Goal: Information Seeking & Learning: Find specific fact

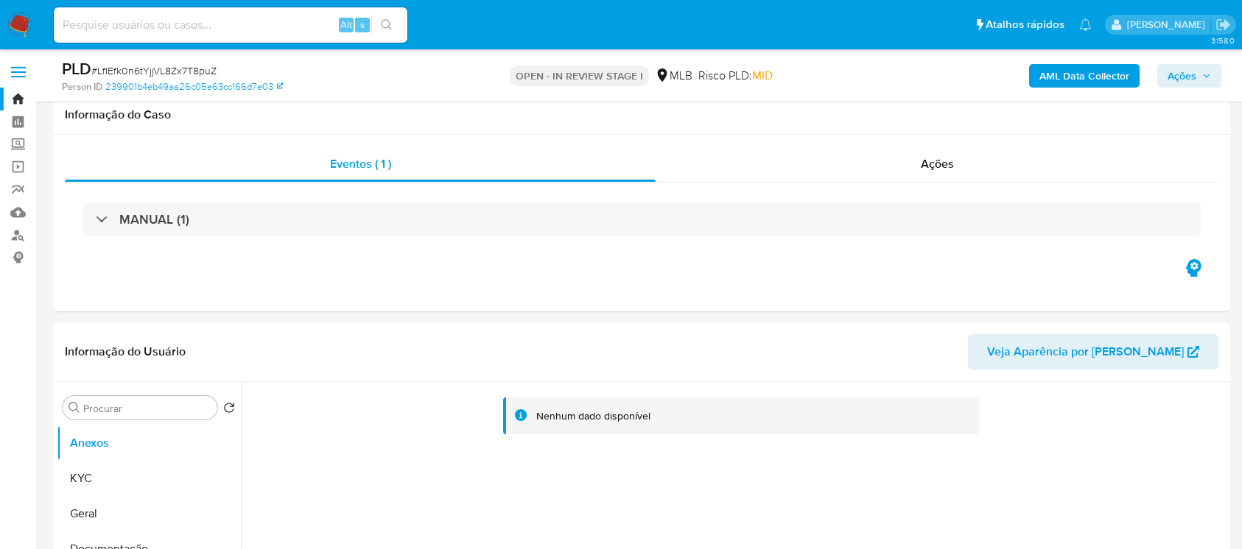
select select "10"
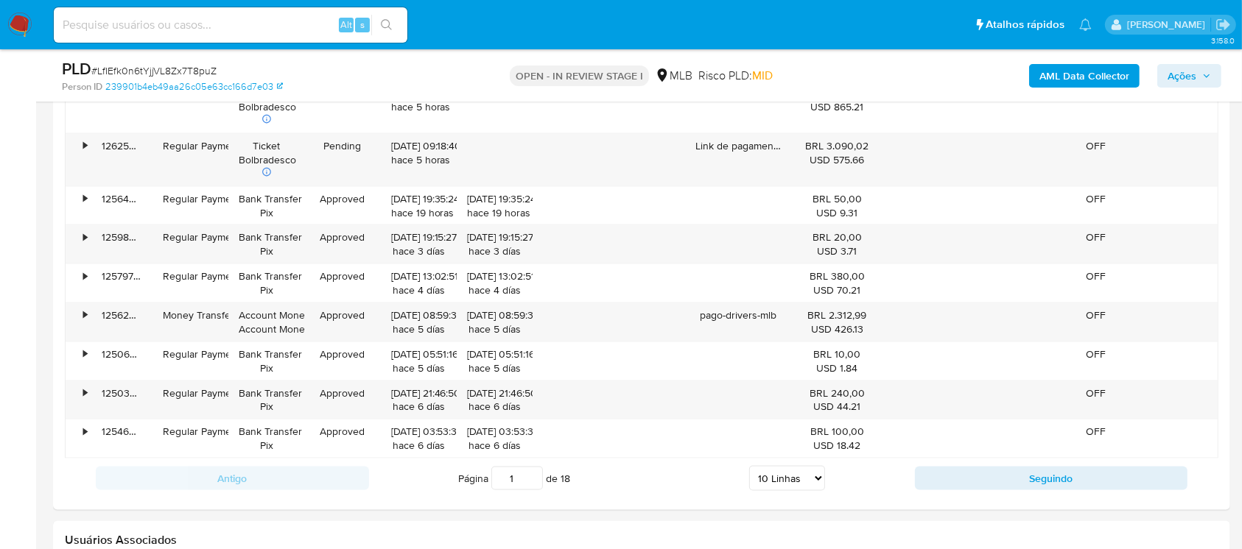
click at [22, 24] on img at bounding box center [19, 25] width 25 height 25
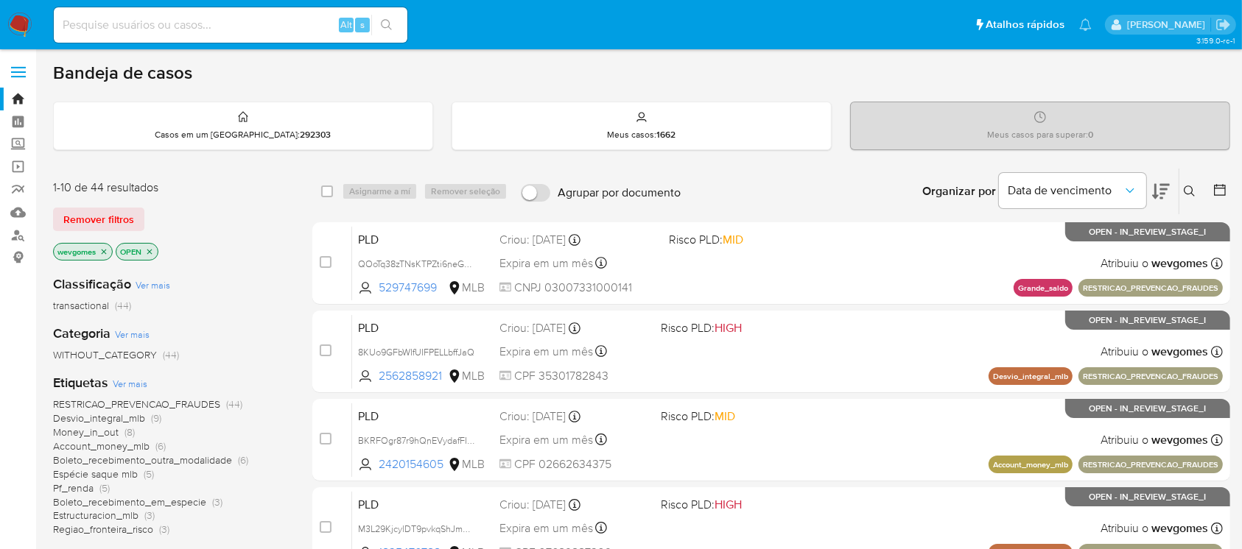
click at [14, 29] on img at bounding box center [19, 25] width 25 height 25
click at [31, 32] on img at bounding box center [19, 25] width 25 height 25
click at [20, 172] on link "Operações em massa" at bounding box center [87, 166] width 175 height 23
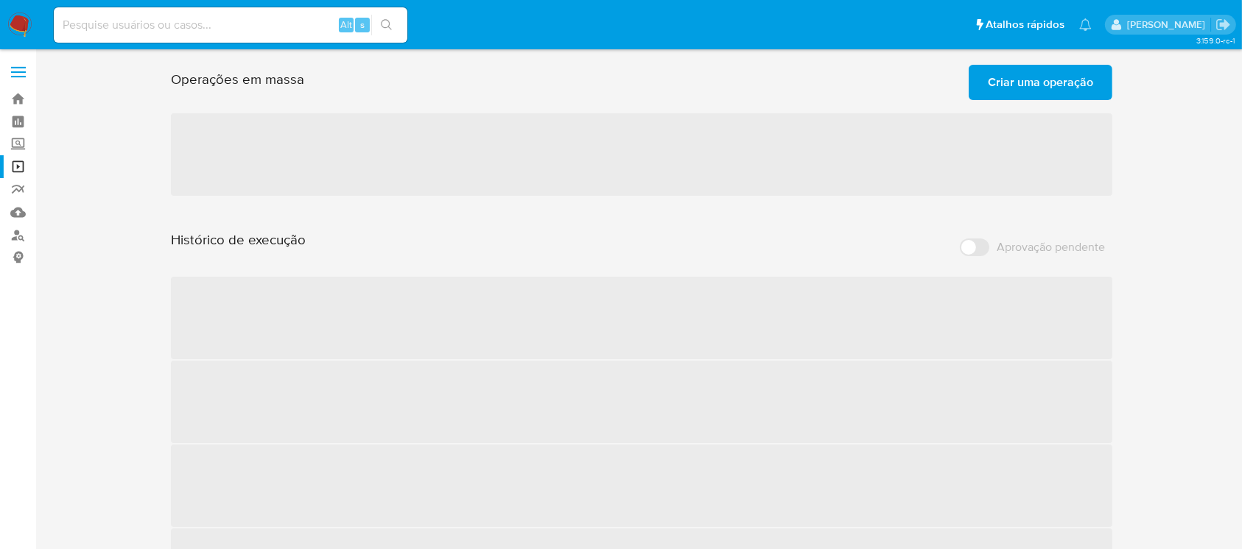
click at [1021, 85] on span "Criar uma operação" at bounding box center [1040, 82] width 105 height 32
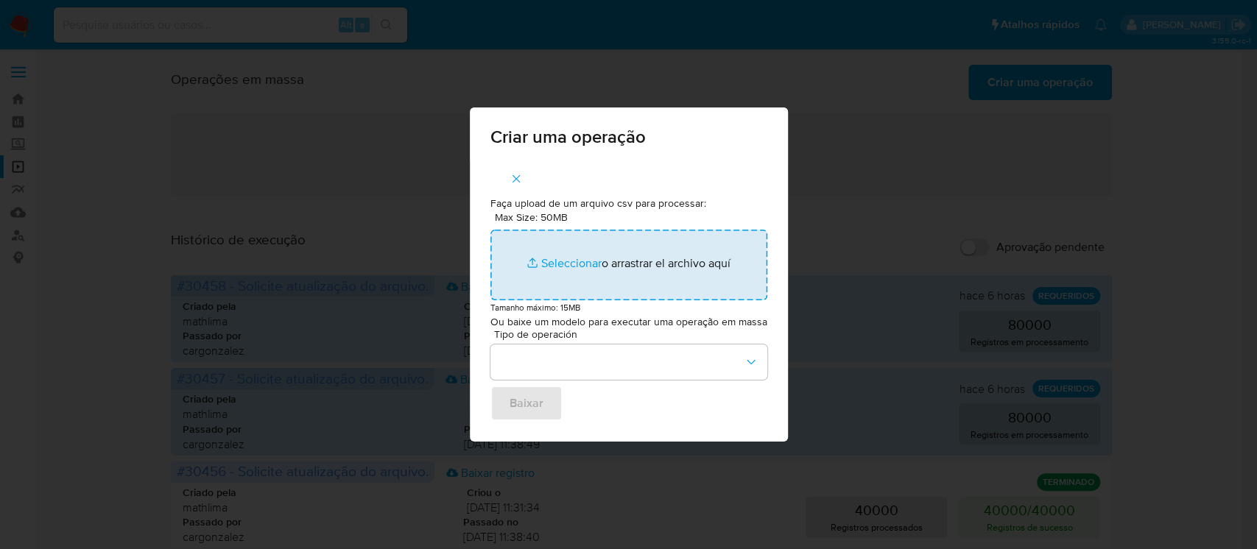
click at [566, 270] on input "Max Size: 50MB Seleccionar archivos" at bounding box center [629, 265] width 277 height 71
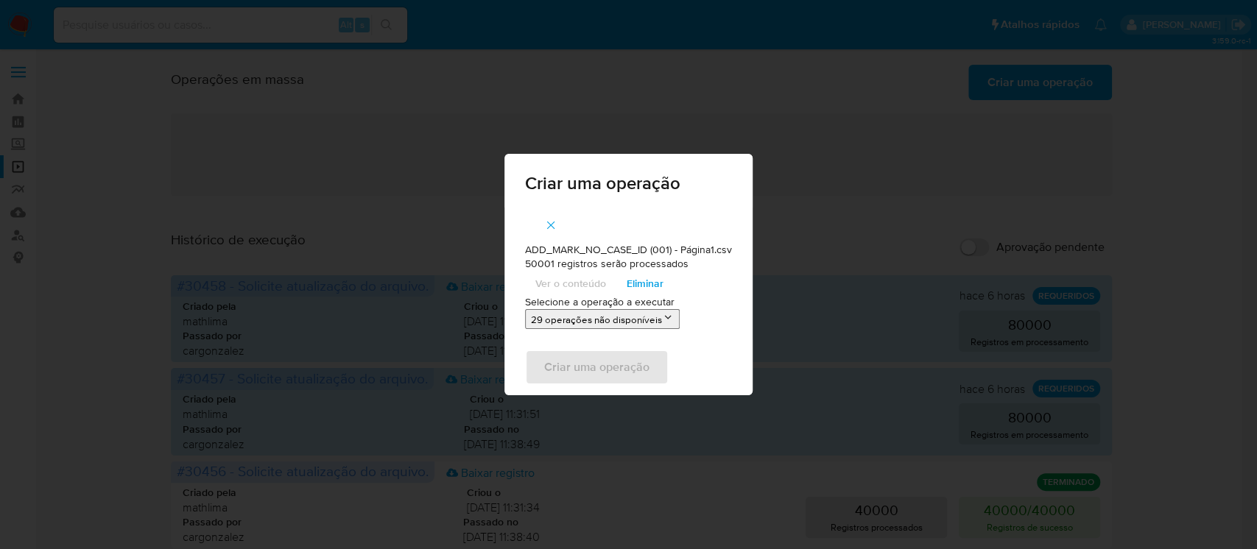
click at [557, 220] on icon "button" at bounding box center [550, 225] width 13 height 13
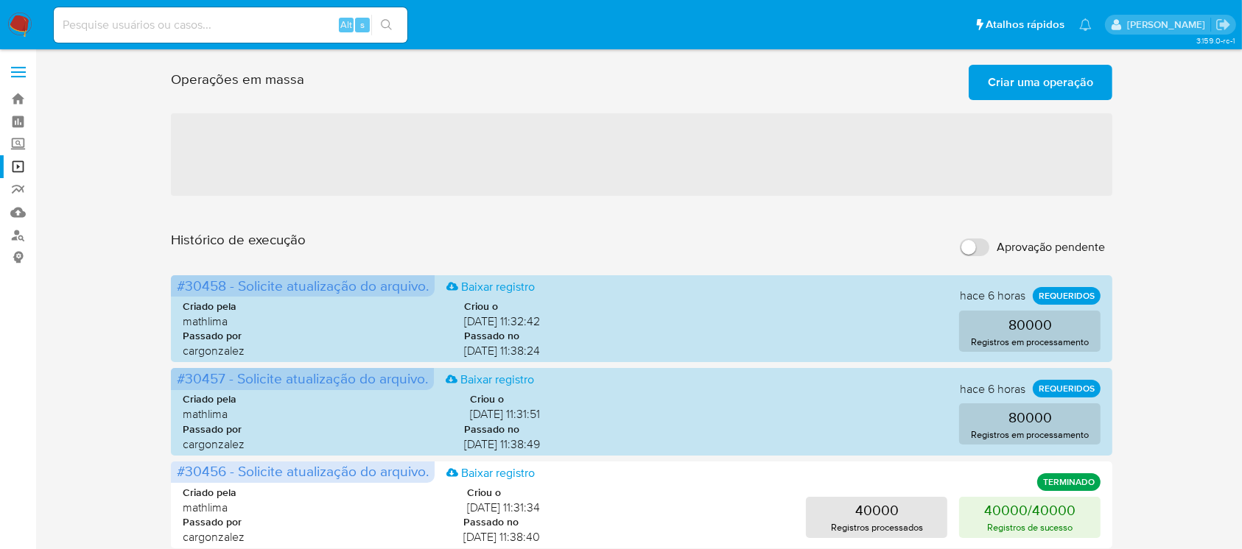
click at [24, 14] on img at bounding box center [19, 25] width 25 height 25
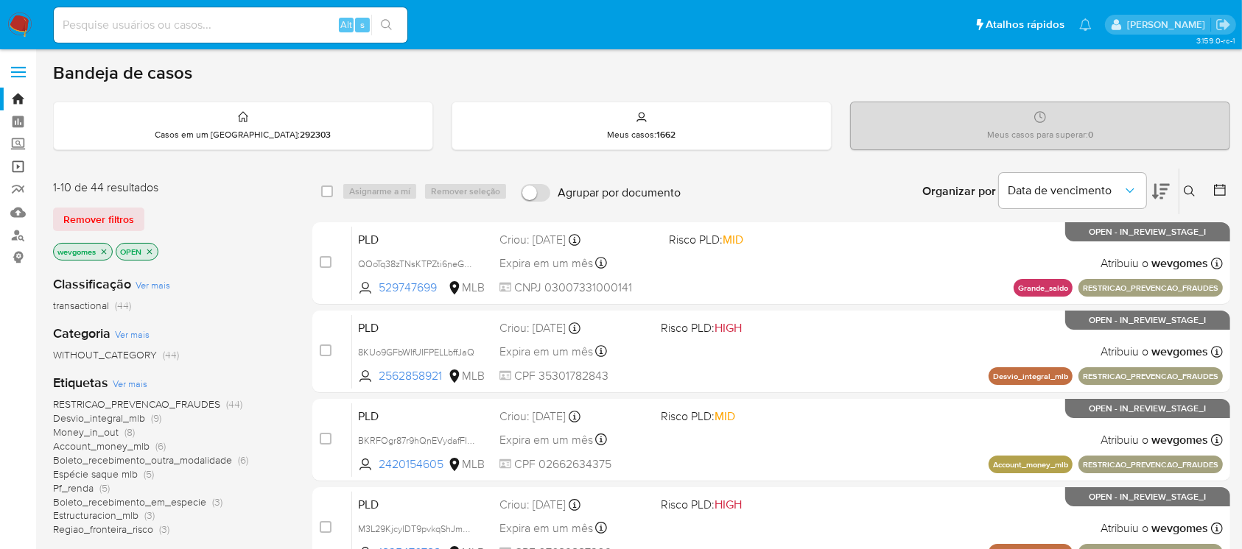
click at [20, 166] on link "Operações em massa" at bounding box center [87, 166] width 175 height 23
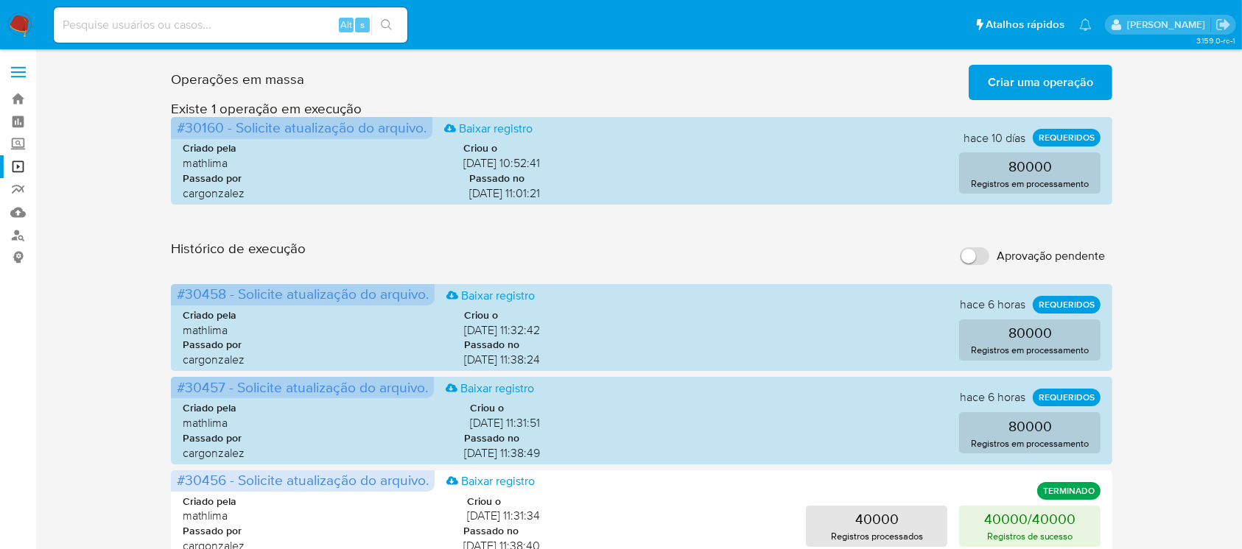
click at [19, 27] on img at bounding box center [19, 25] width 25 height 25
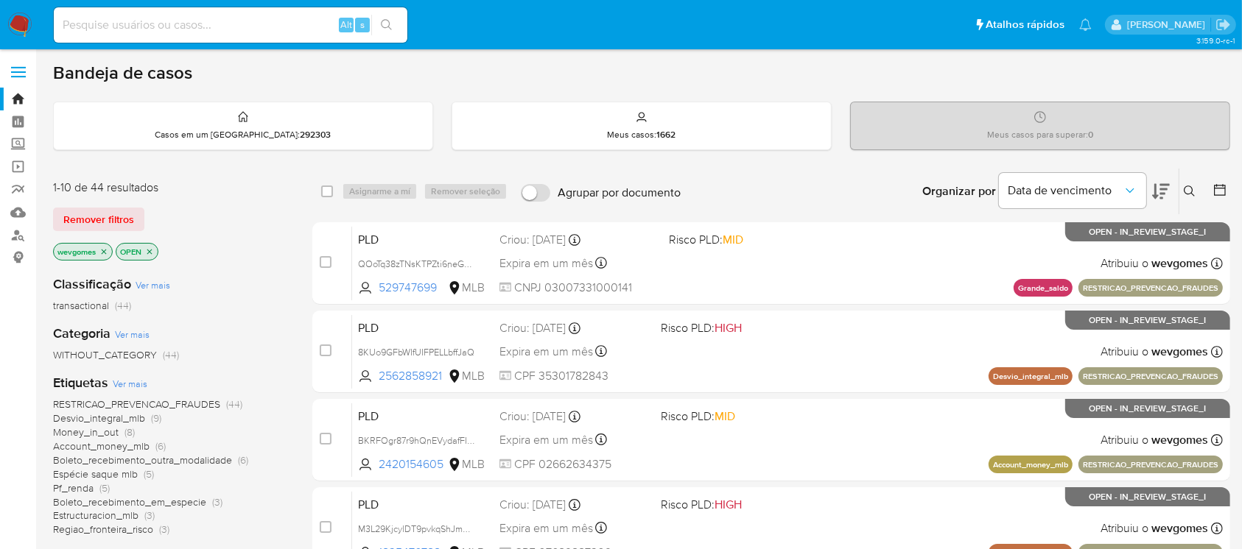
click at [20, 21] on img at bounding box center [19, 25] width 25 height 25
click at [19, 235] on link "Localizador de pessoas" at bounding box center [87, 235] width 175 height 23
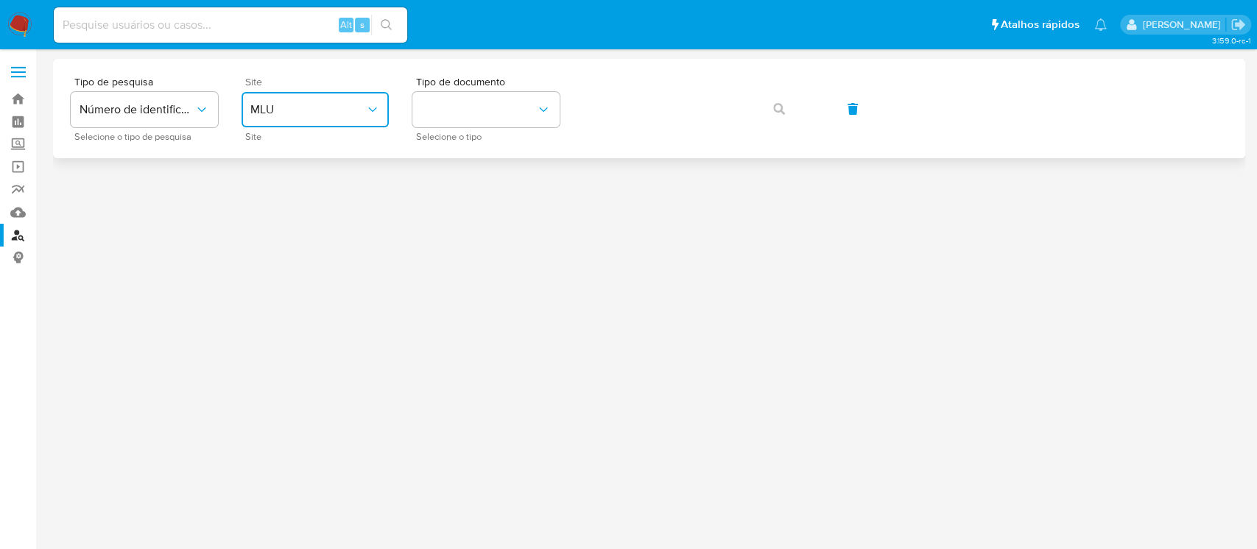
click at [369, 115] on icon "site_id" at bounding box center [372, 109] width 15 height 15
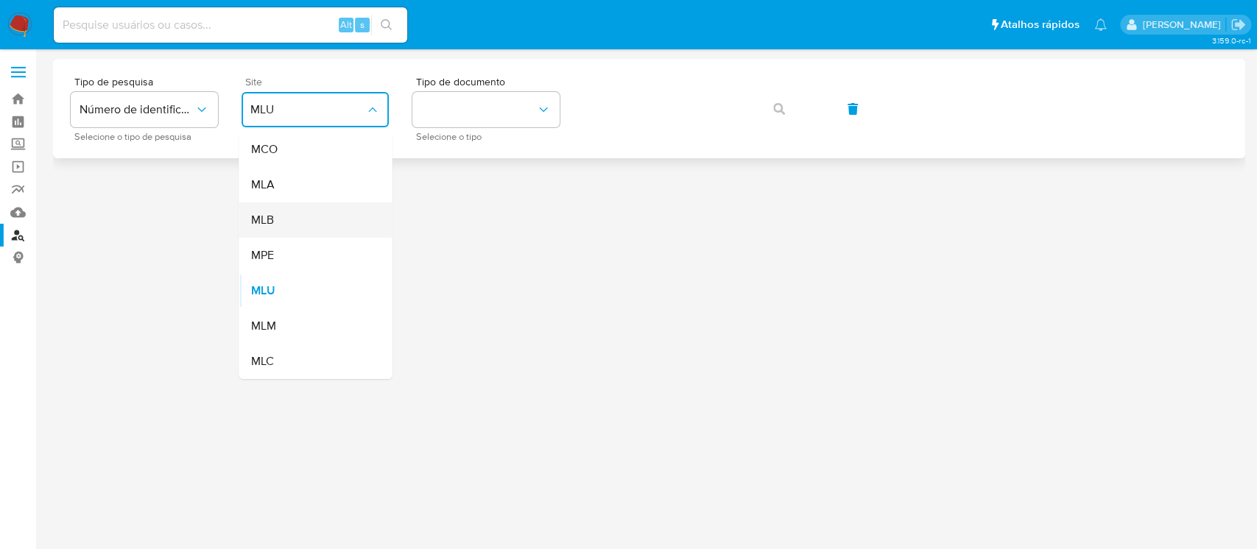
click at [279, 219] on div "MLB" at bounding box center [310, 220] width 121 height 35
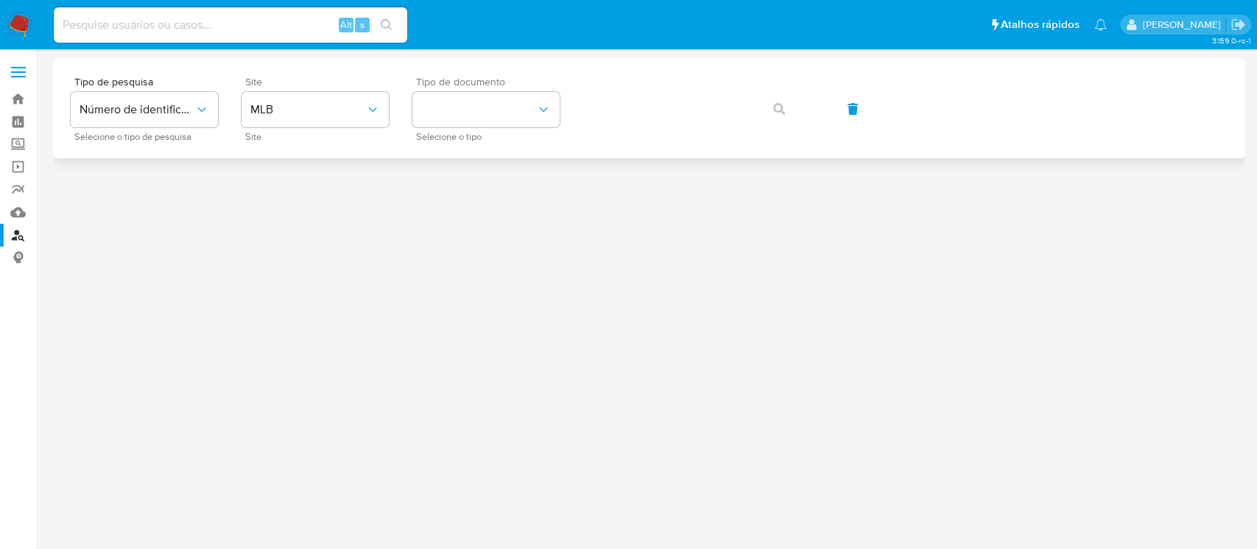
click at [471, 133] on span "Selecione o tipo" at bounding box center [489, 136] width 147 height 7
click at [501, 109] on button "identificationType" at bounding box center [485, 109] width 147 height 35
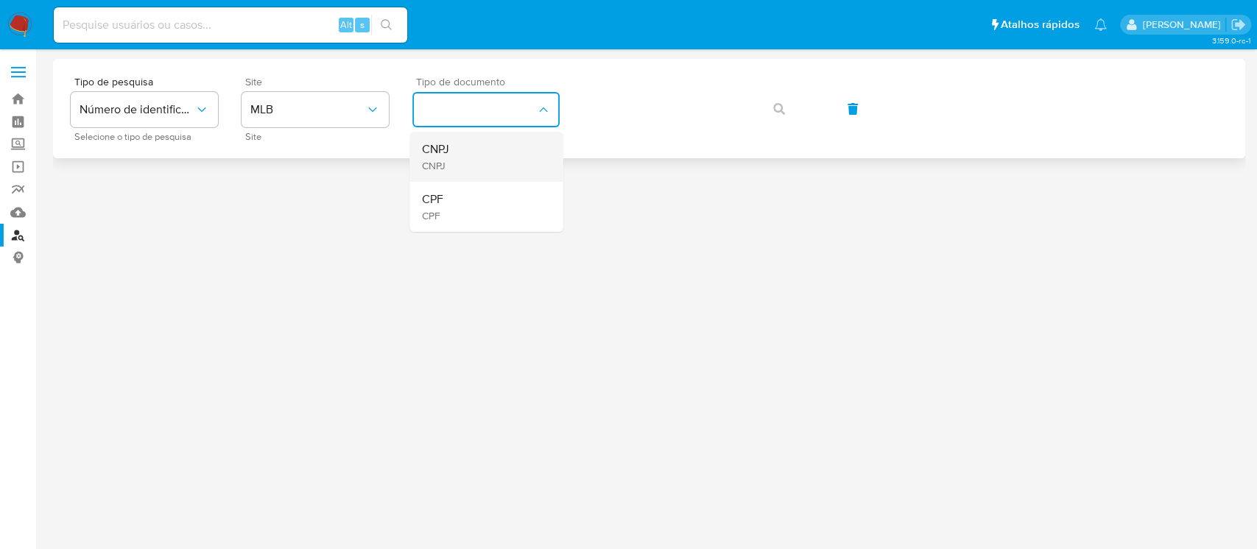
click at [445, 152] on span "CNPJ" at bounding box center [434, 149] width 27 height 15
click at [765, 110] on button "button" at bounding box center [779, 108] width 50 height 35
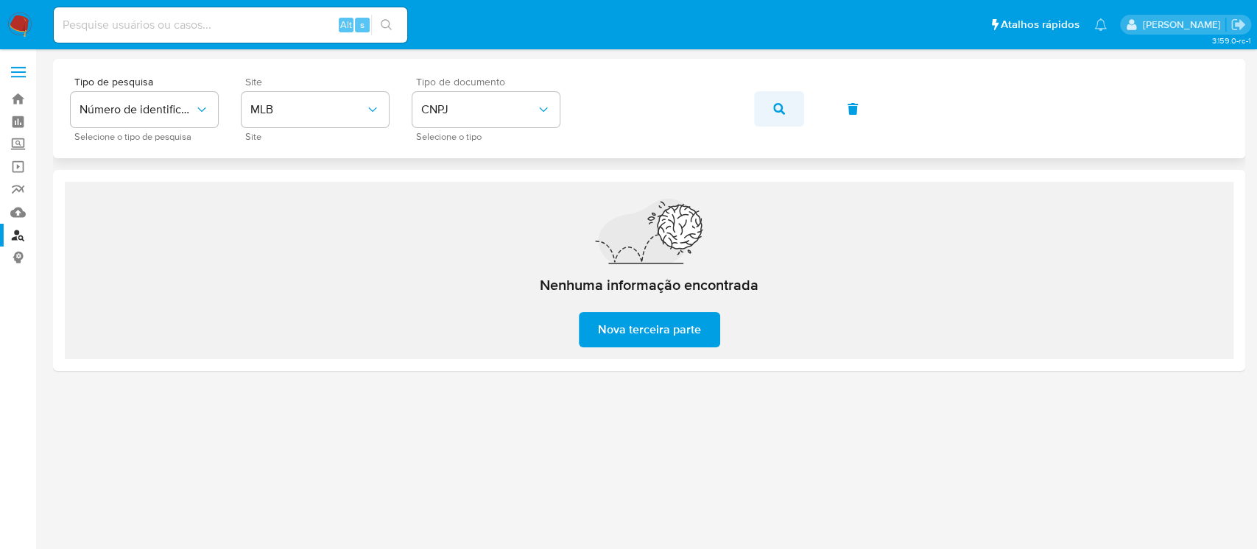
click at [781, 109] on icon "button" at bounding box center [779, 109] width 12 height 12
click at [776, 109] on icon "button" at bounding box center [779, 109] width 12 height 12
click at [781, 109] on icon "button" at bounding box center [779, 109] width 12 height 12
click at [775, 105] on icon "button" at bounding box center [779, 109] width 12 height 12
click at [770, 106] on button "button" at bounding box center [779, 108] width 50 height 35
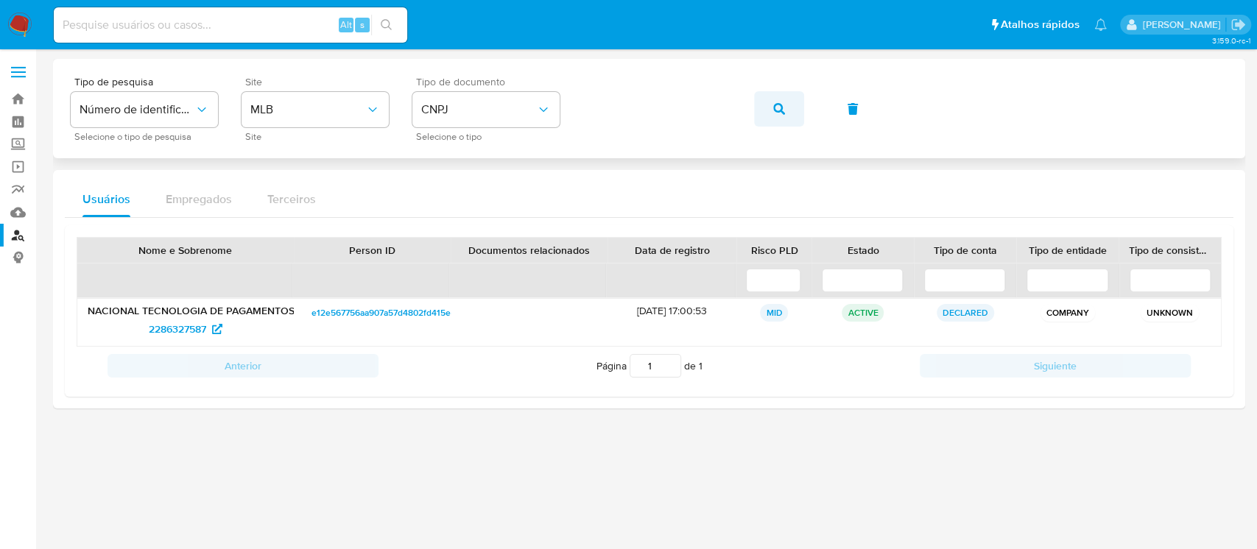
click at [795, 106] on button "button" at bounding box center [779, 108] width 50 height 35
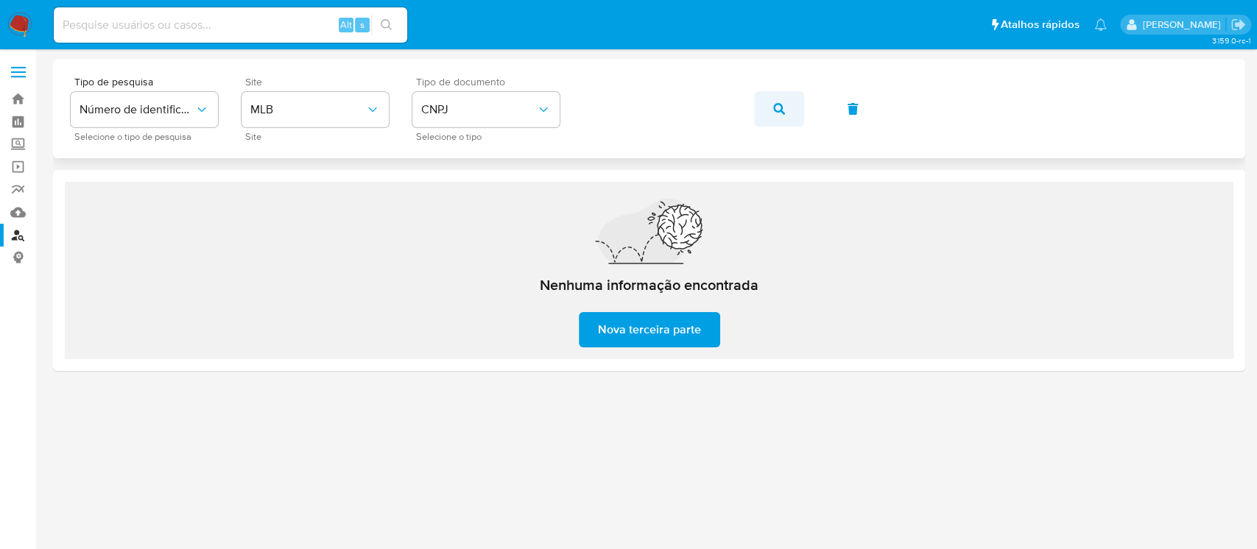
click at [778, 109] on icon "button" at bounding box center [779, 109] width 12 height 12
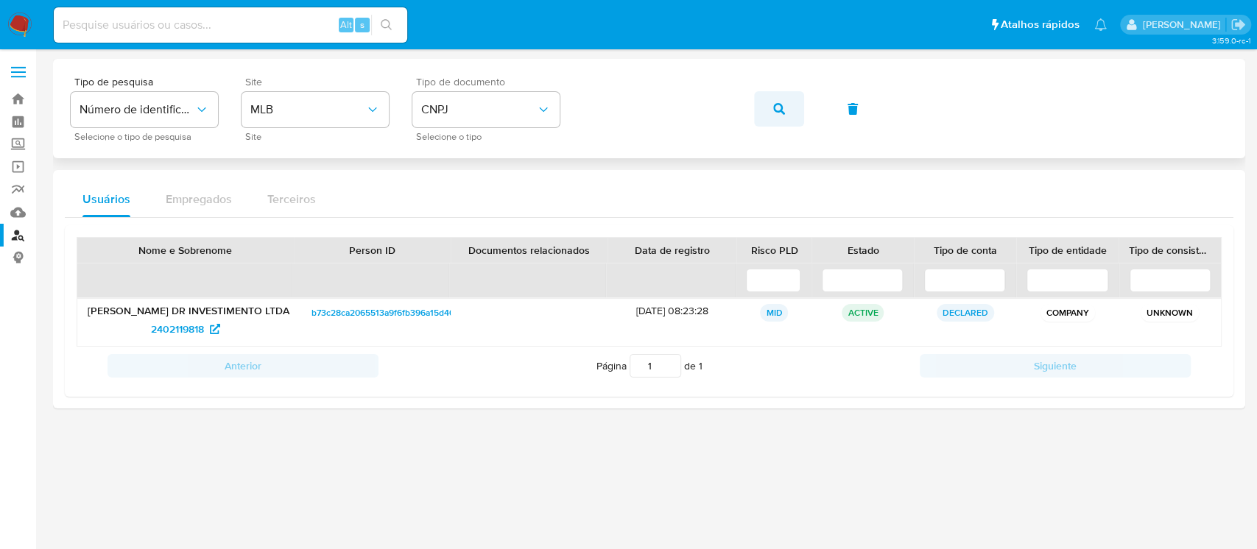
click at [778, 103] on icon "button" at bounding box center [779, 109] width 12 height 12
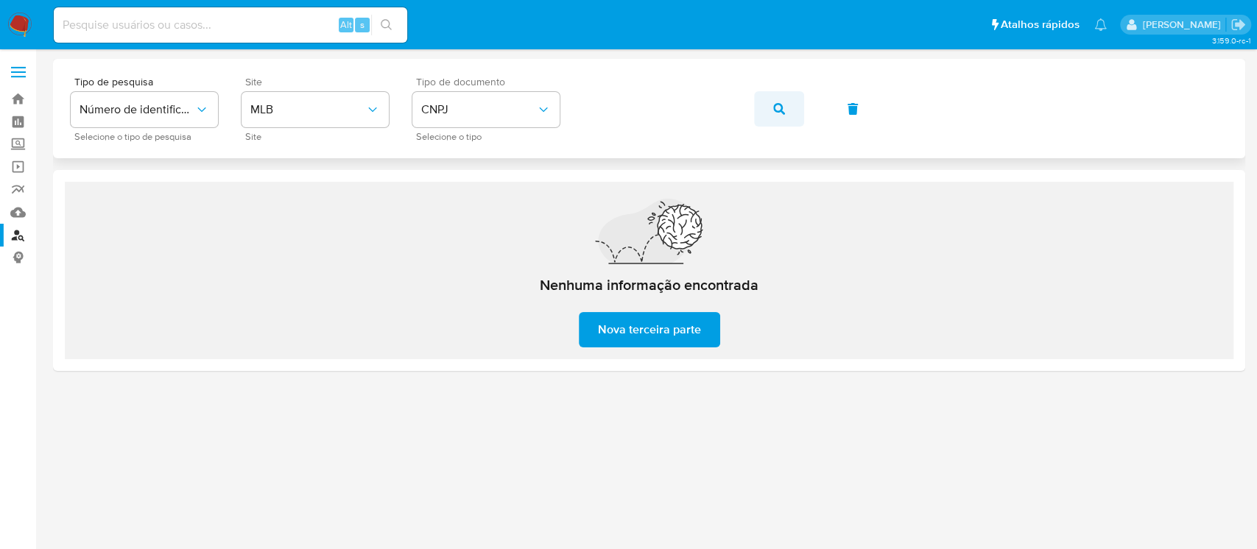
click at [776, 109] on icon "button" at bounding box center [779, 109] width 12 height 12
click at [771, 110] on button "button" at bounding box center [779, 108] width 50 height 35
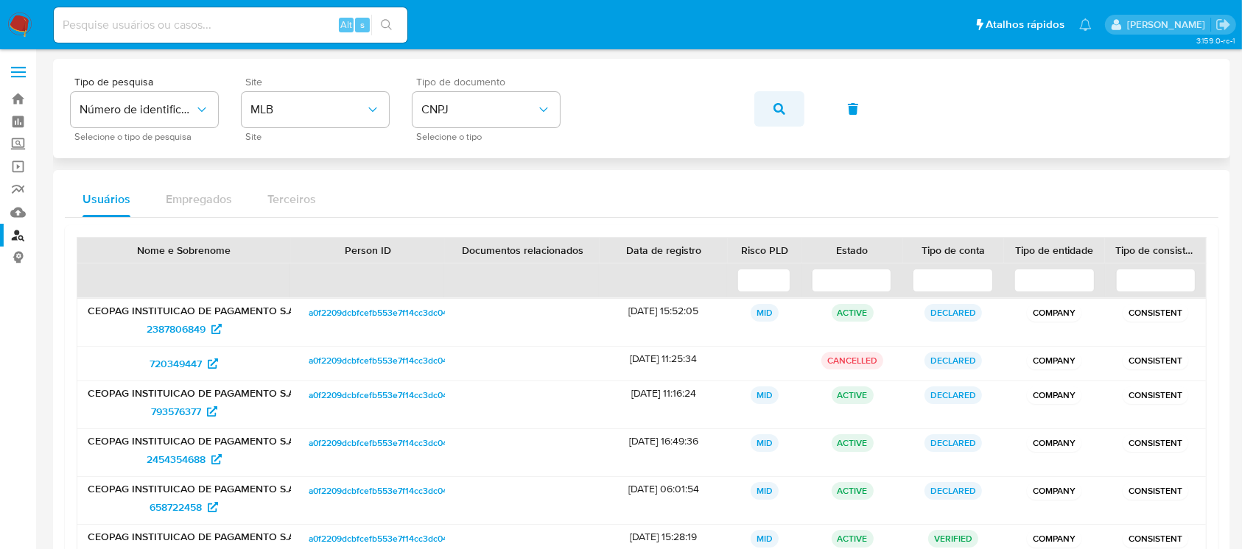
click at [771, 115] on button "button" at bounding box center [779, 108] width 50 height 35
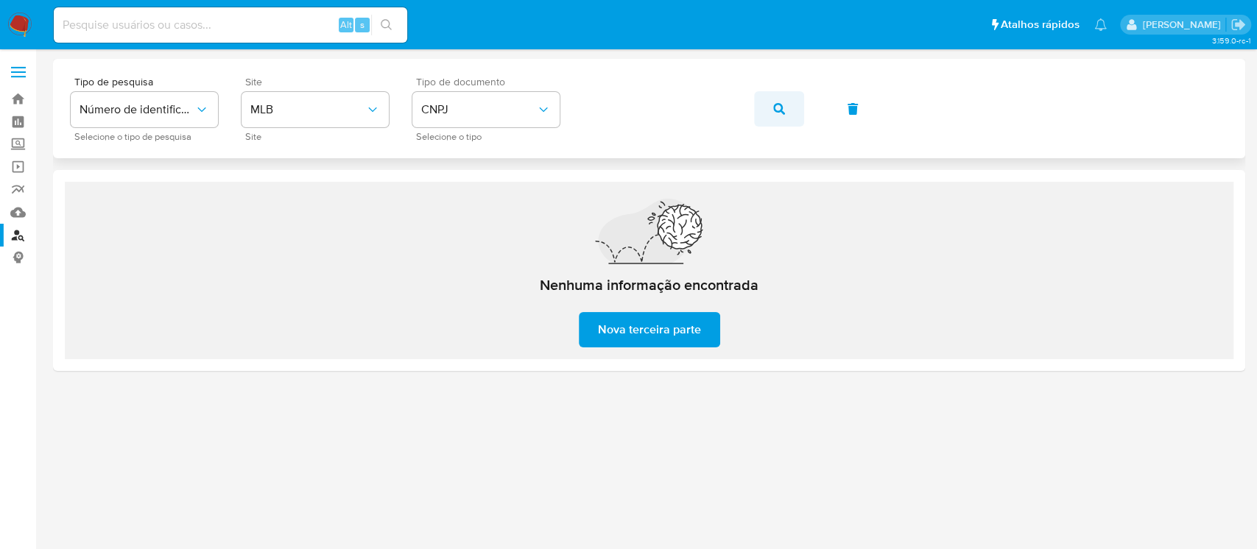
click at [776, 106] on icon "button" at bounding box center [779, 109] width 12 height 12
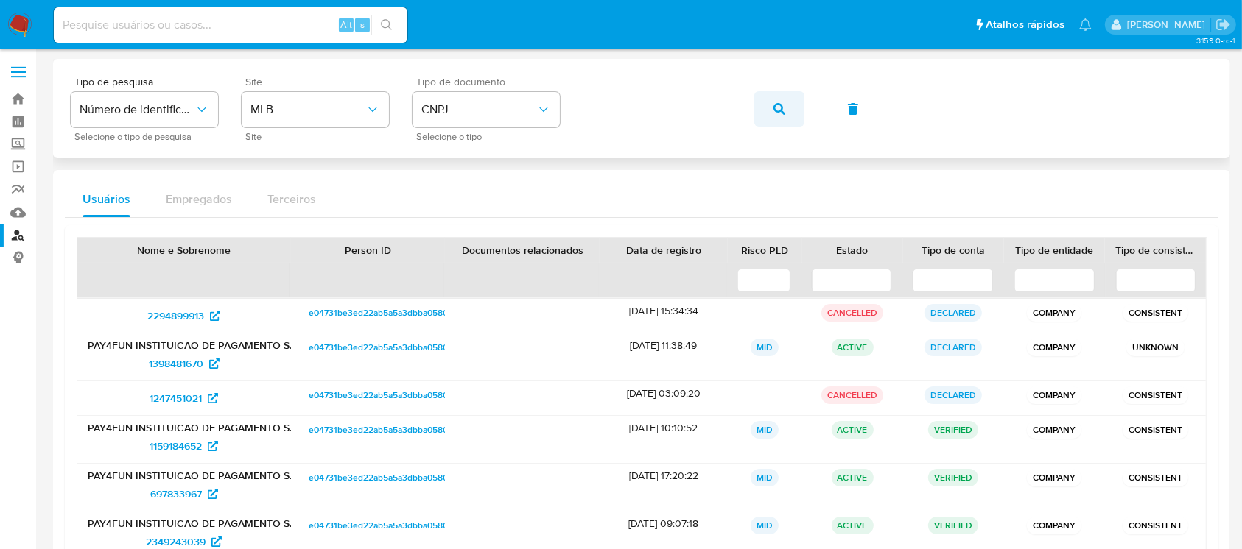
click at [790, 115] on button "button" at bounding box center [779, 108] width 50 height 35
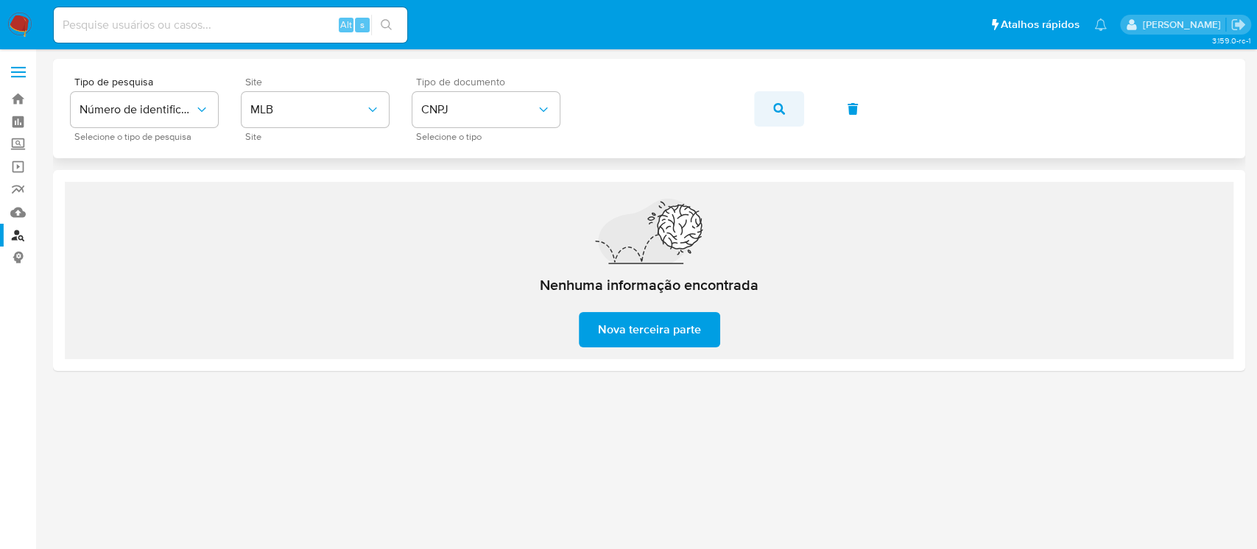
click at [788, 103] on button "button" at bounding box center [779, 108] width 50 height 35
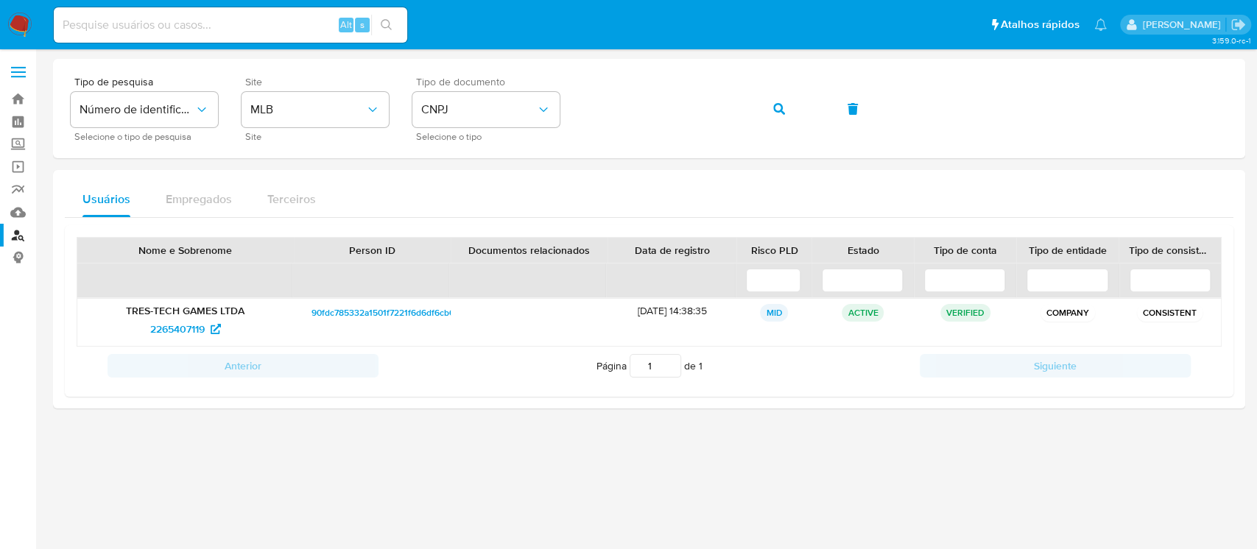
click at [160, 27] on input at bounding box center [231, 24] width 354 height 19
